Goal: Information Seeking & Learning: Check status

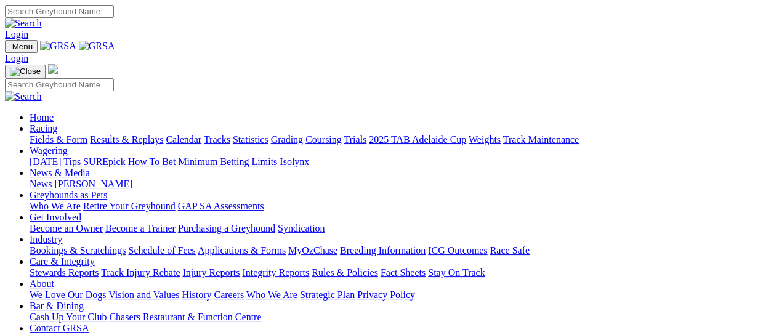
click at [145, 134] on link "Results & Replays" at bounding box center [126, 139] width 73 height 10
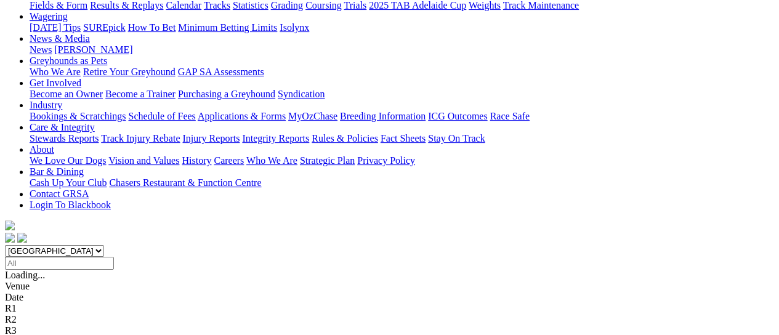
scroll to position [164, 0]
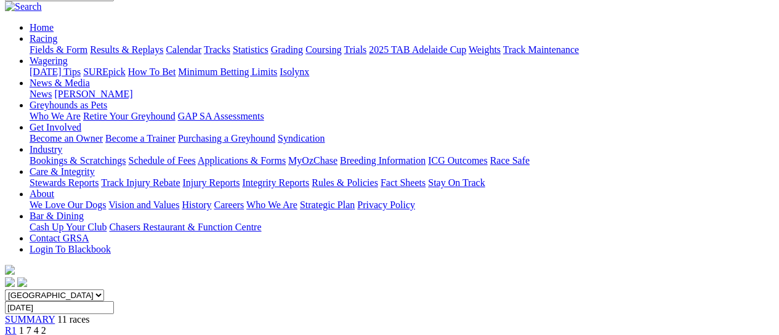
scroll to position [82, 0]
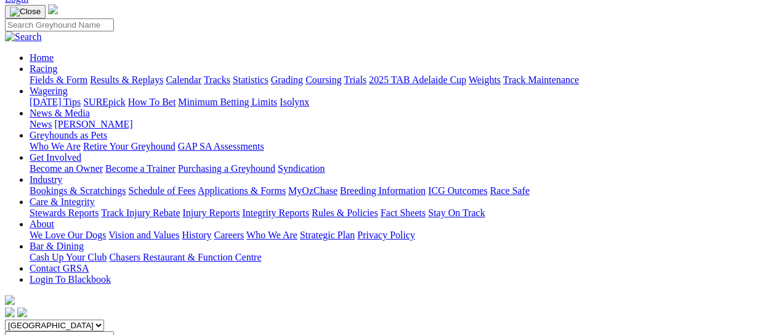
click at [42, 74] on link "Fields & Form" at bounding box center [59, 79] width 58 height 10
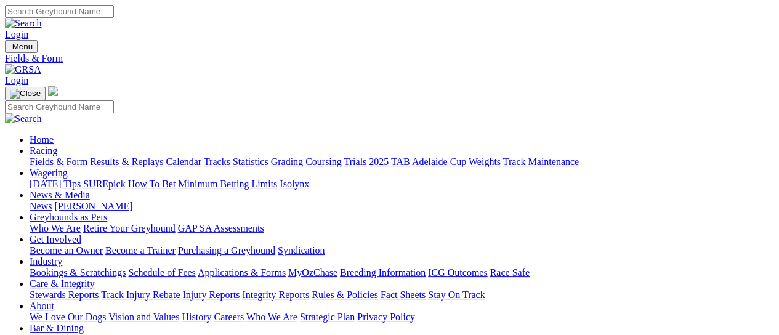
click at [143, 156] on link "Results & Replays" at bounding box center [126, 161] width 73 height 10
